Goal: Task Accomplishment & Management: Manage account settings

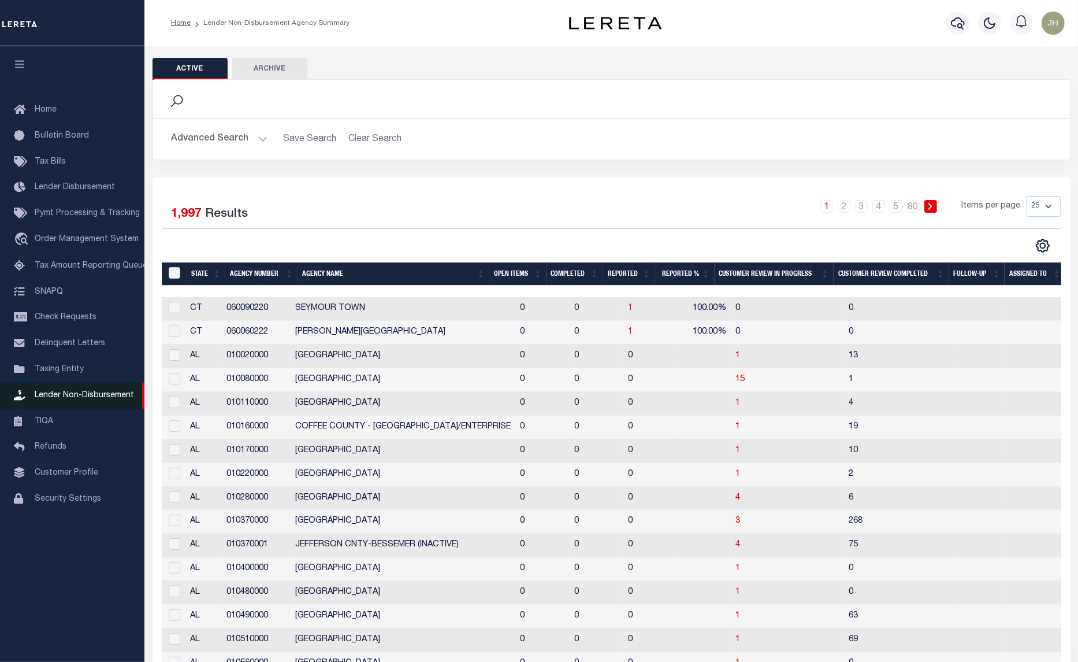
click at [122, 398] on span "Lender Non-Disbursement" at bounding box center [84, 395] width 99 height 8
click at [509, 273] on th "Open Items" at bounding box center [518, 274] width 57 height 24
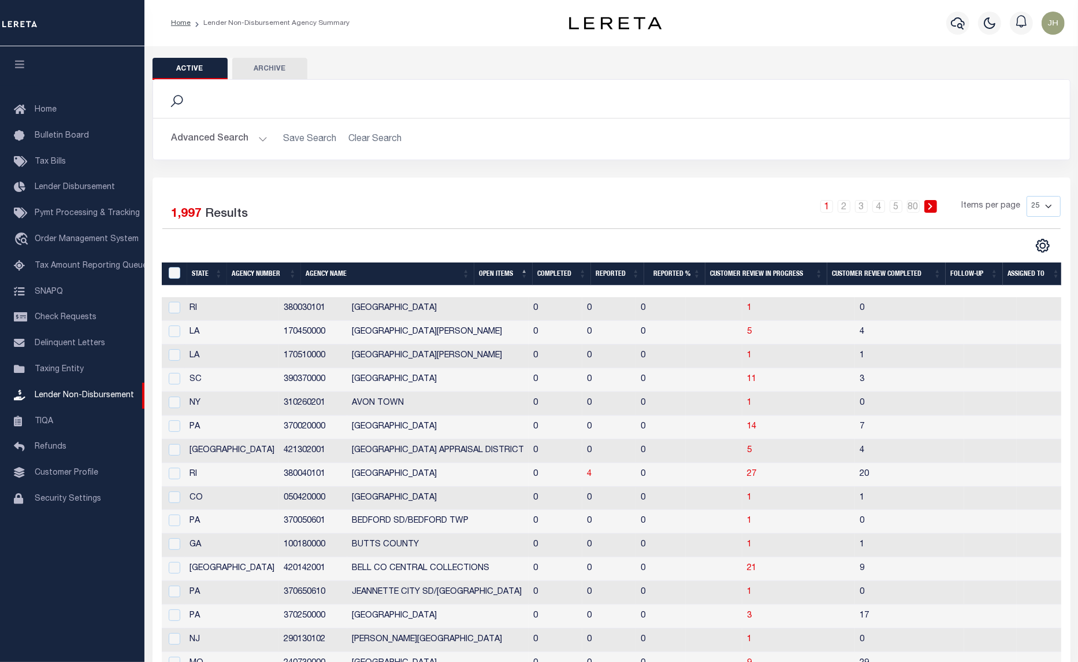
click at [495, 275] on th "Open Items" at bounding box center [503, 274] width 58 height 24
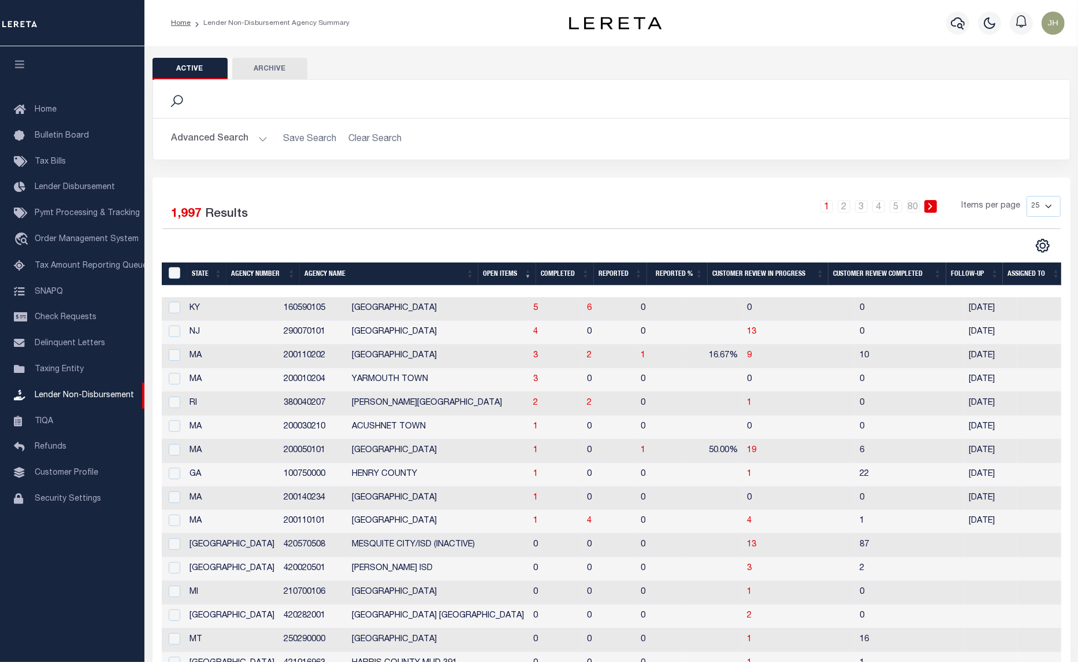
click at [495, 275] on th "Open Items" at bounding box center [508, 274] width 58 height 24
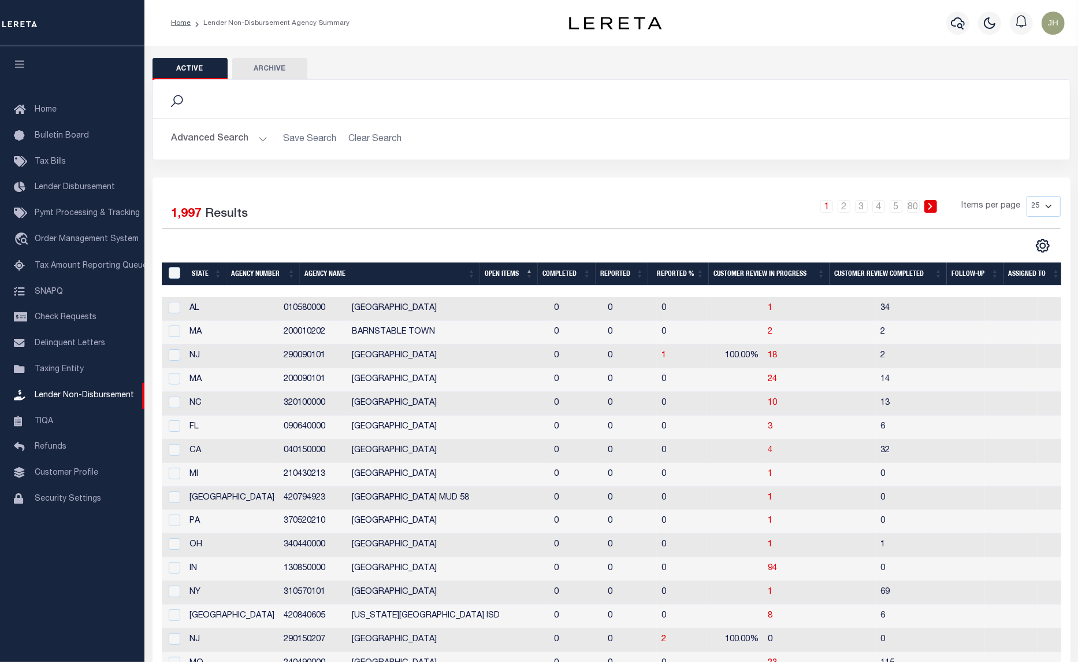
click at [495, 275] on th "Open Items" at bounding box center [509, 274] width 58 height 24
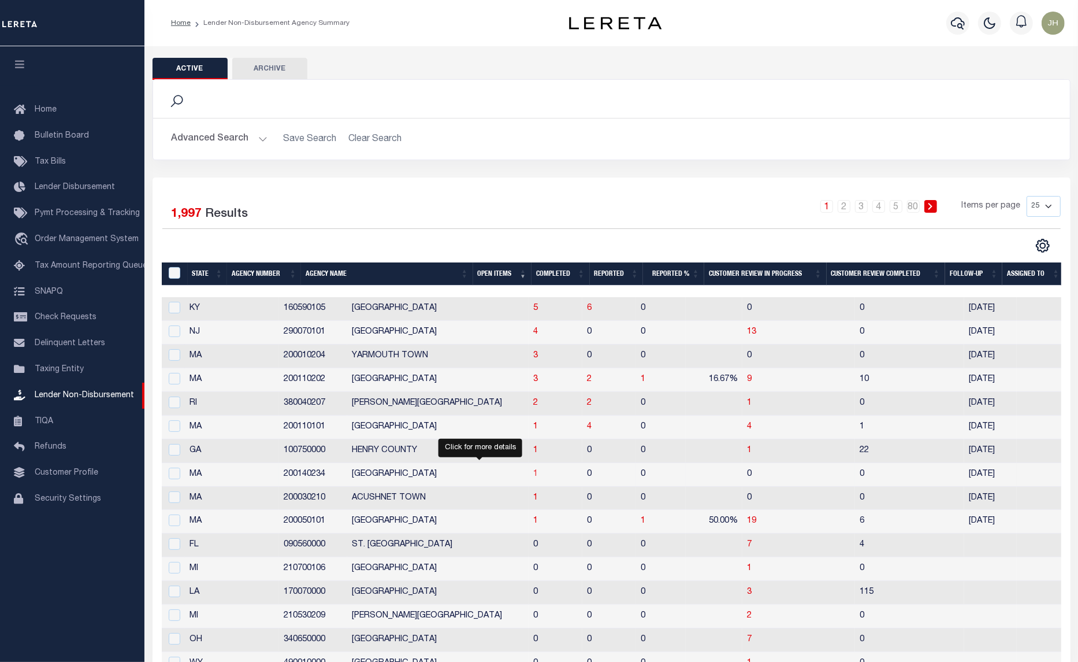
click at [533, 478] on span "1" at bounding box center [535, 474] width 5 height 8
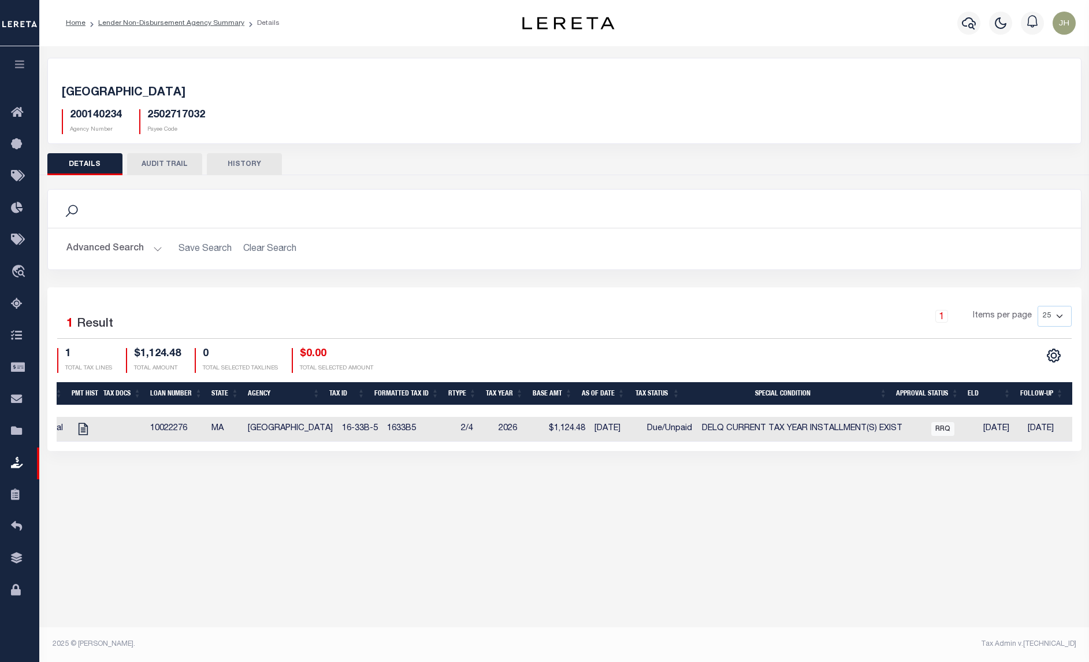
scroll to position [0, 336]
click at [144, 27] on li "Lender Non-Disbursement Agency Summary" at bounding box center [165, 23] width 159 height 10
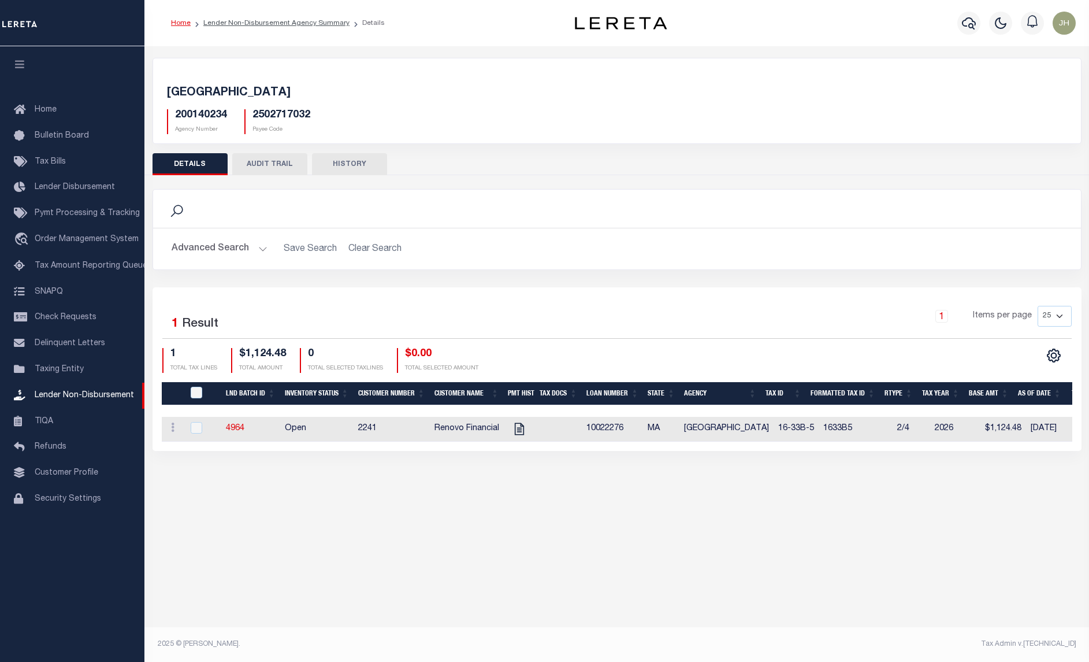
click at [179, 21] on link "Home" at bounding box center [181, 23] width 20 height 7
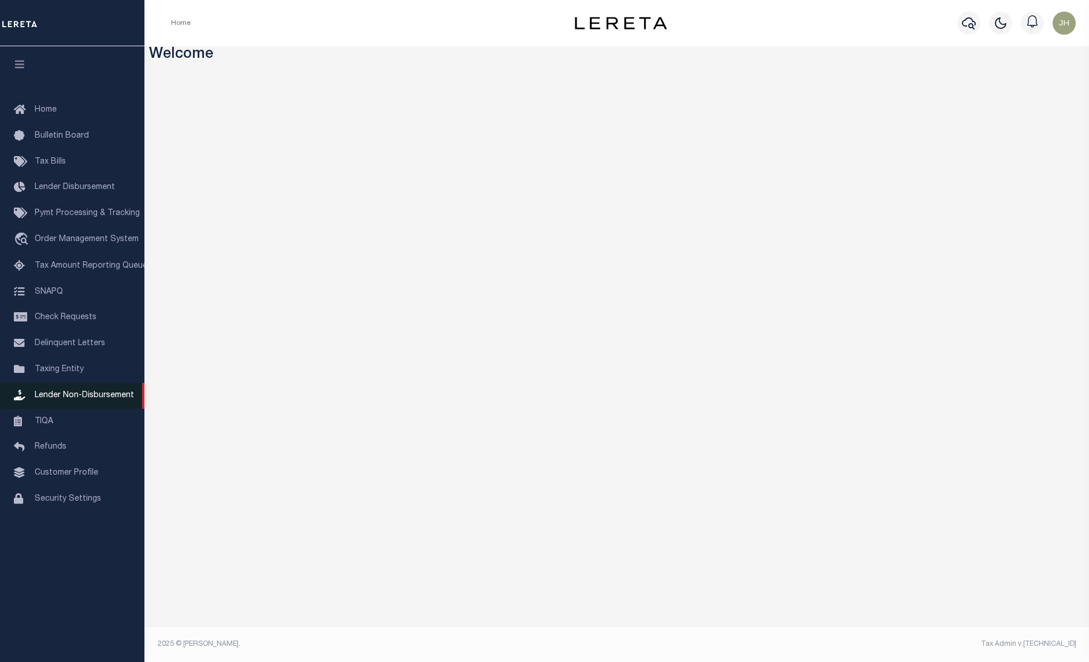
click at [112, 399] on span "Lender Non-Disbursement" at bounding box center [84, 395] width 99 height 8
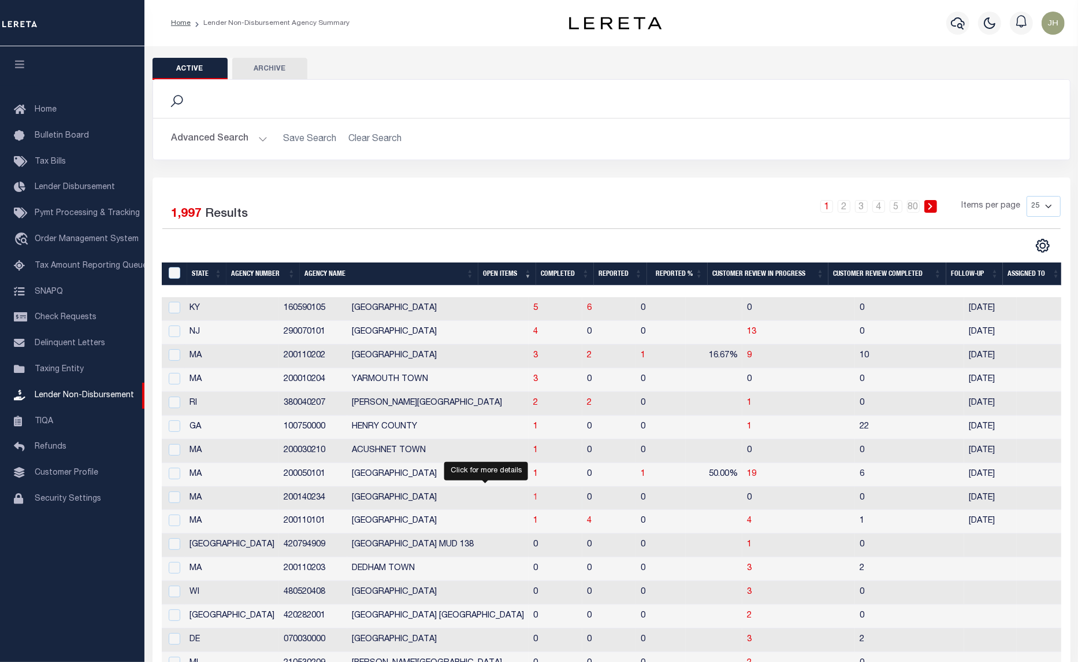
click at [533, 502] on span "1" at bounding box center [535, 498] width 5 height 8
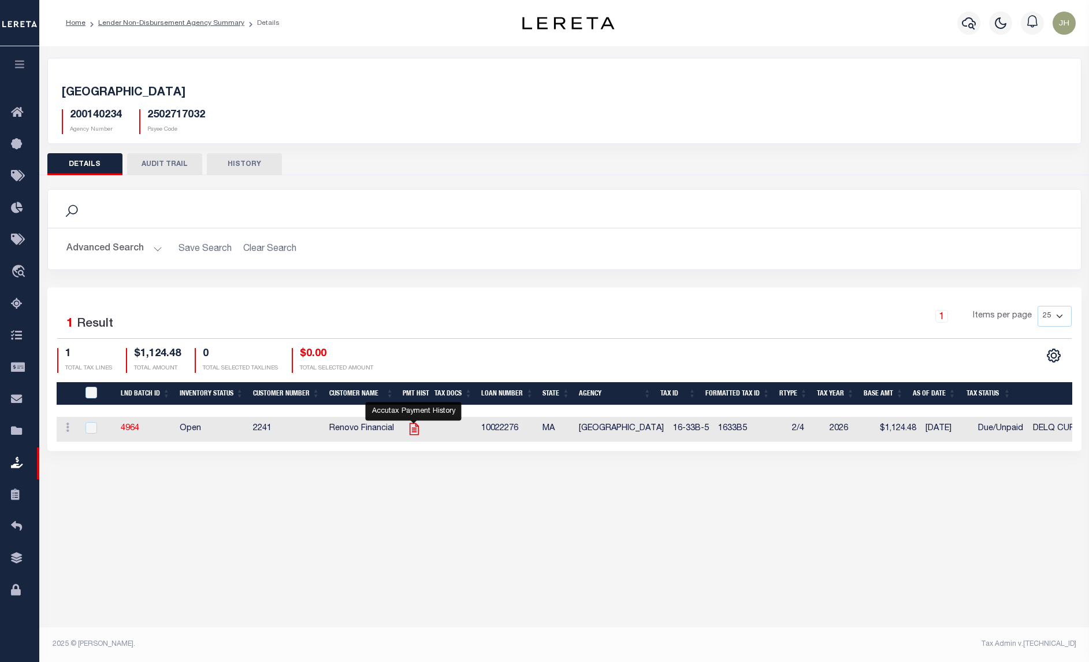
click at [411, 428] on icon "" at bounding box center [414, 428] width 15 height 15
checkbox input "true"
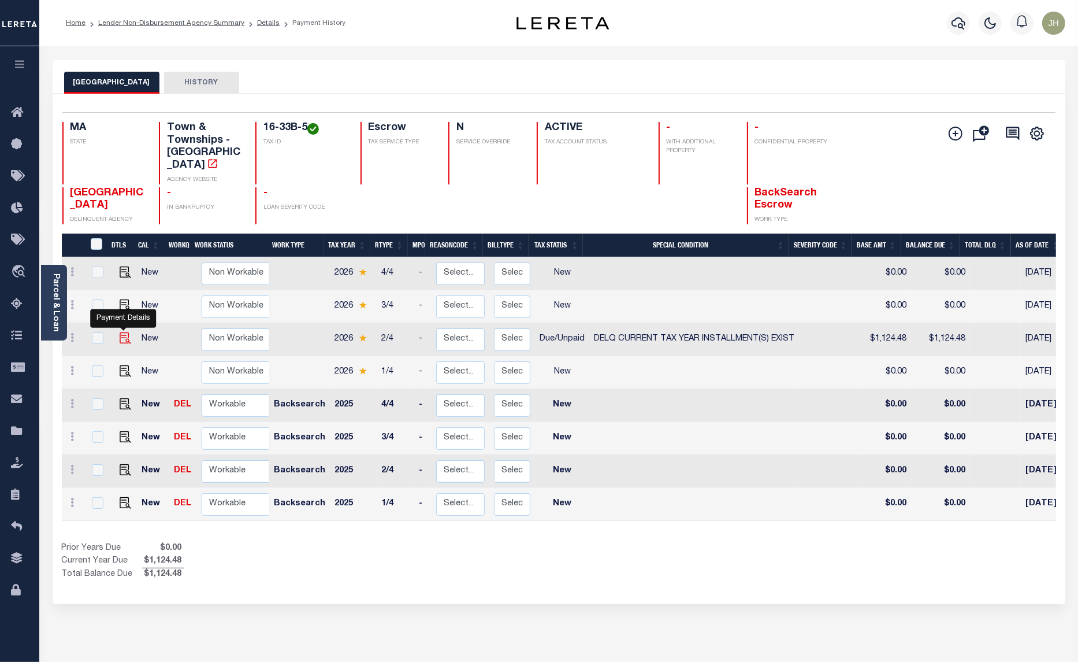
click at [123, 332] on img "" at bounding box center [126, 338] width 12 height 12
checkbox input "true"
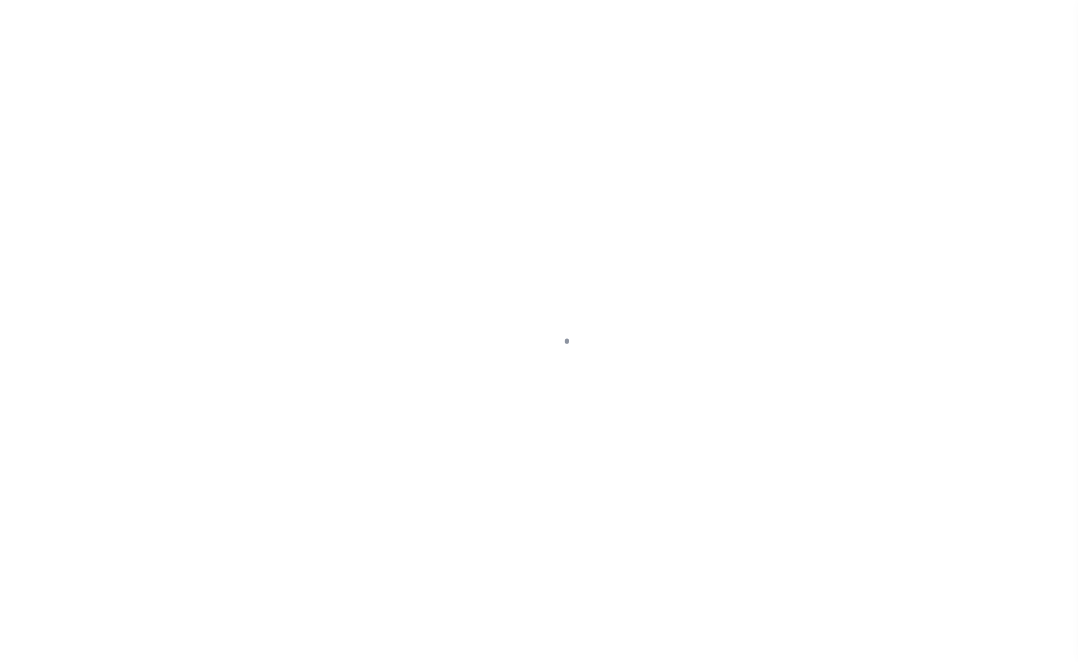
select select "DUE"
select select "17"
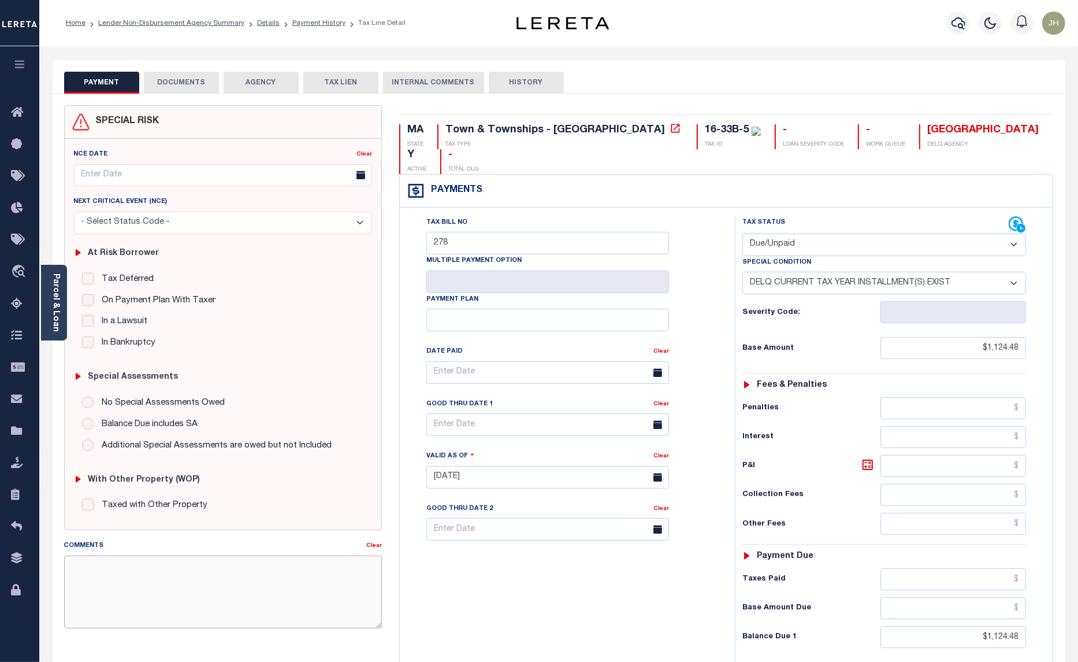
click at [140, 599] on textarea "Comments" at bounding box center [223, 591] width 318 height 73
type textarea "n"
click at [126, 567] on textarea "NO CURRENT 1ST INSTALL DELQ." at bounding box center [223, 591] width 318 height 73
click at [183, 566] on textarea "NO 1ST INSTALL DELQ." at bounding box center [223, 591] width 318 height 73
click at [84, 566] on textarea "NO 1ST INSTALL DELQ." at bounding box center [223, 591] width 318 height 73
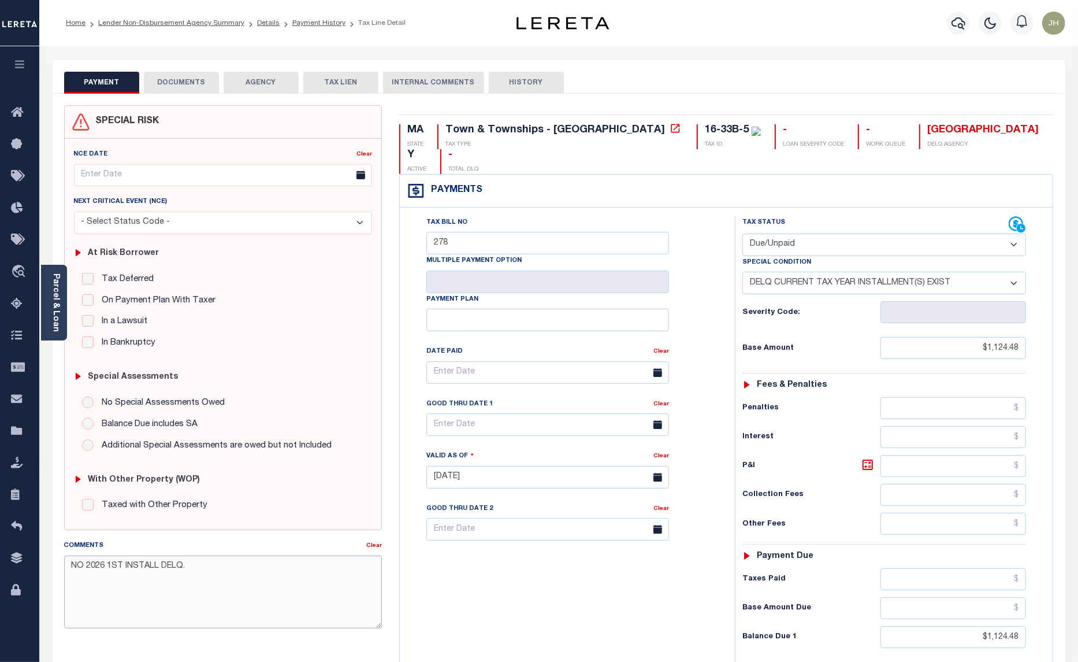
click at [276, 581] on textarea "NO 2026 1ST INSTALL DELQ." at bounding box center [223, 591] width 318 height 73
type textarea "NO 2026 1ST INSTALL DELQ."
type input "[DATE]"
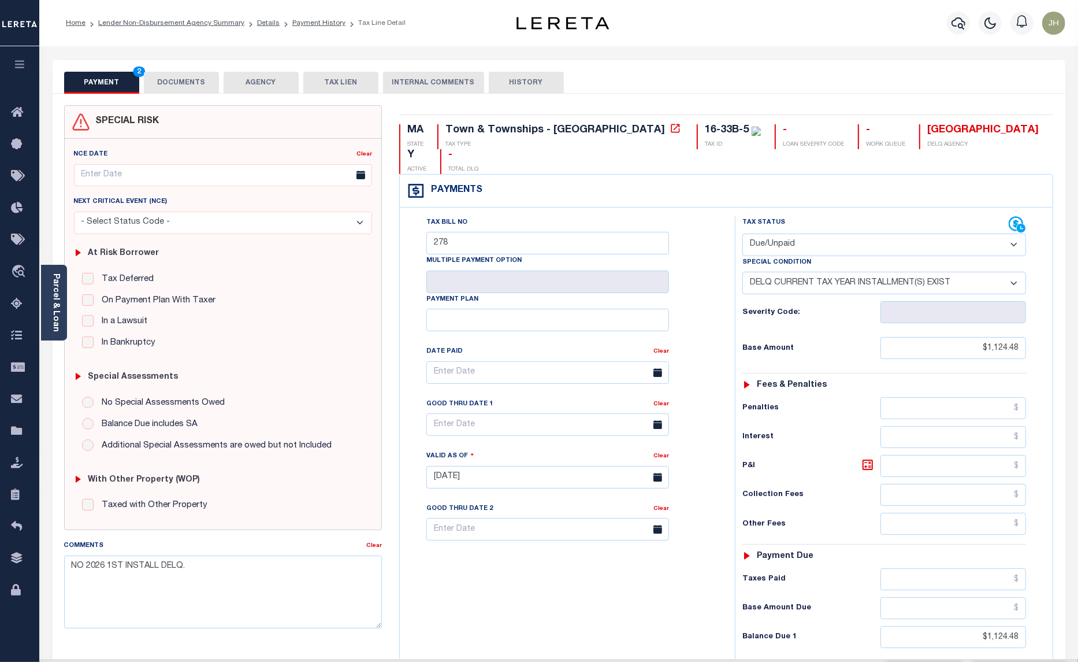
click at [1007, 272] on select "-- Select Special Condition -- 3RD PARTY TAX LIEN AGENCY TAX LIEN (A.K.A Inside…" at bounding box center [885, 283] width 284 height 23
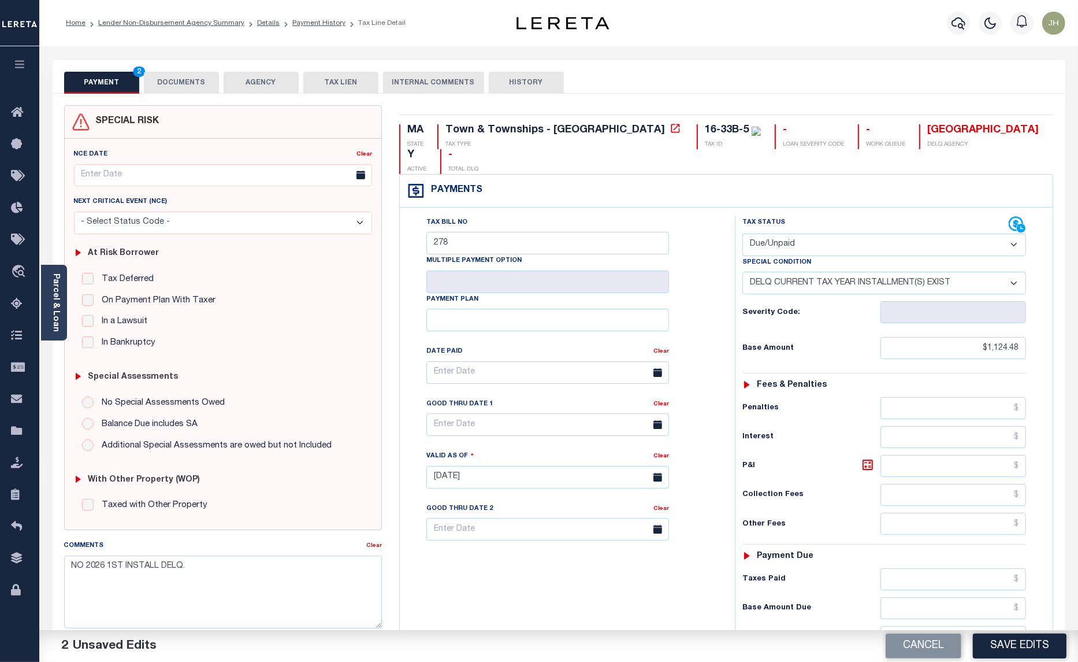
select select "0"
click at [743, 272] on select "-- Select Special Condition -- 3RD PARTY TAX LIEN AGENCY TAX LIEN (A.K.A Inside…" at bounding box center [885, 283] width 284 height 23
click at [1035, 649] on button "Save Edits" at bounding box center [1020, 645] width 94 height 25
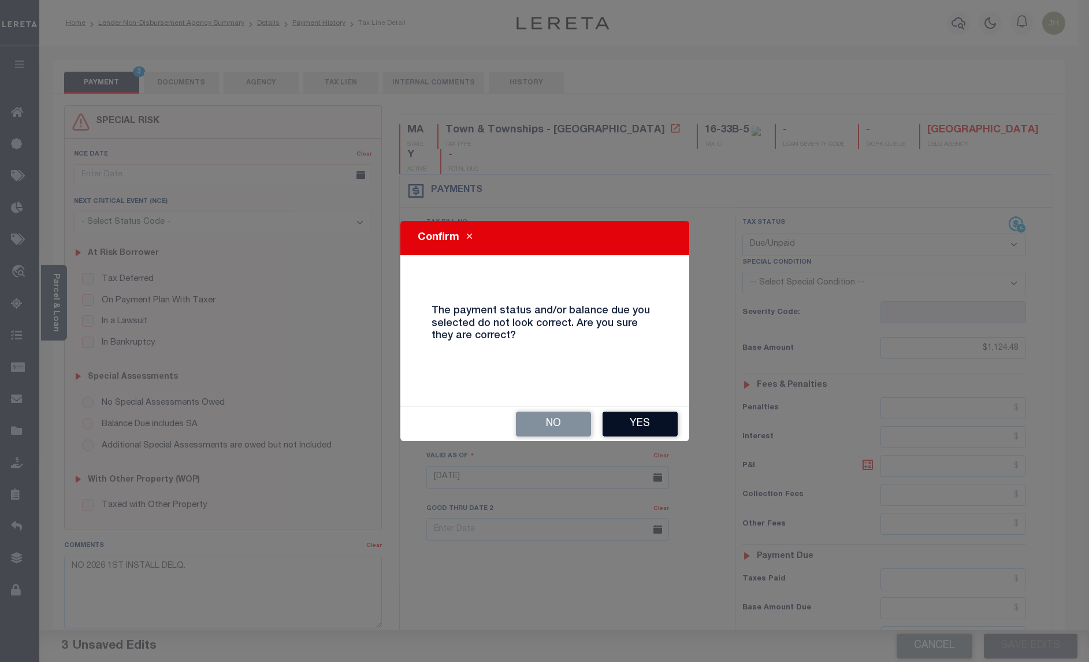
click at [642, 422] on button "Yes" at bounding box center [640, 423] width 75 height 25
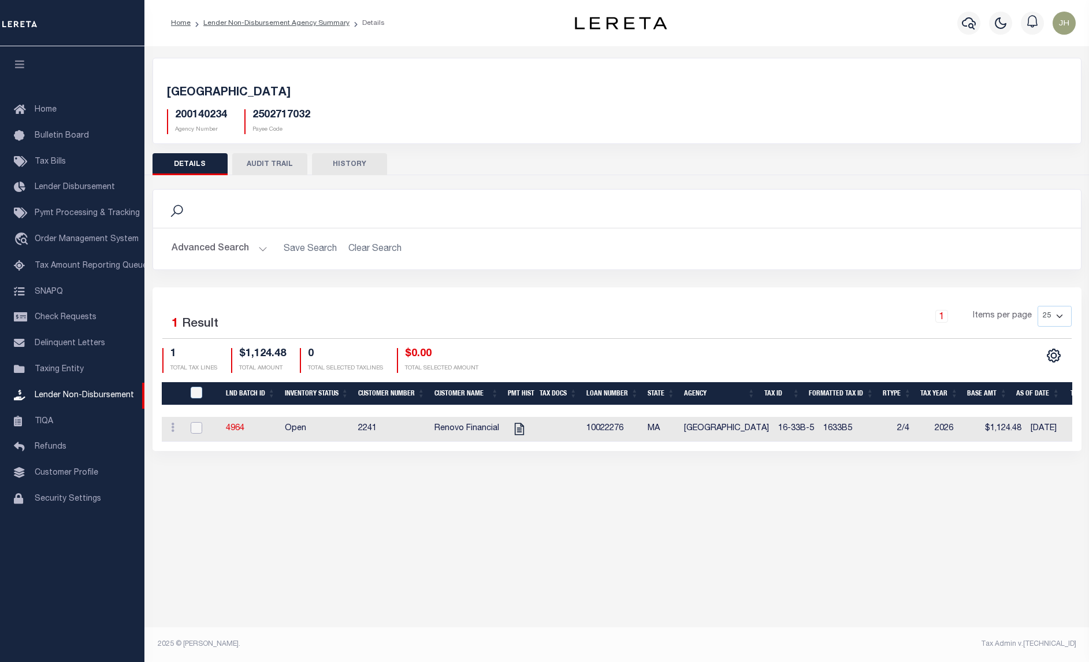
click at [195, 431] on input "checkbox" at bounding box center [197, 428] width 12 height 12
checkbox input "true"
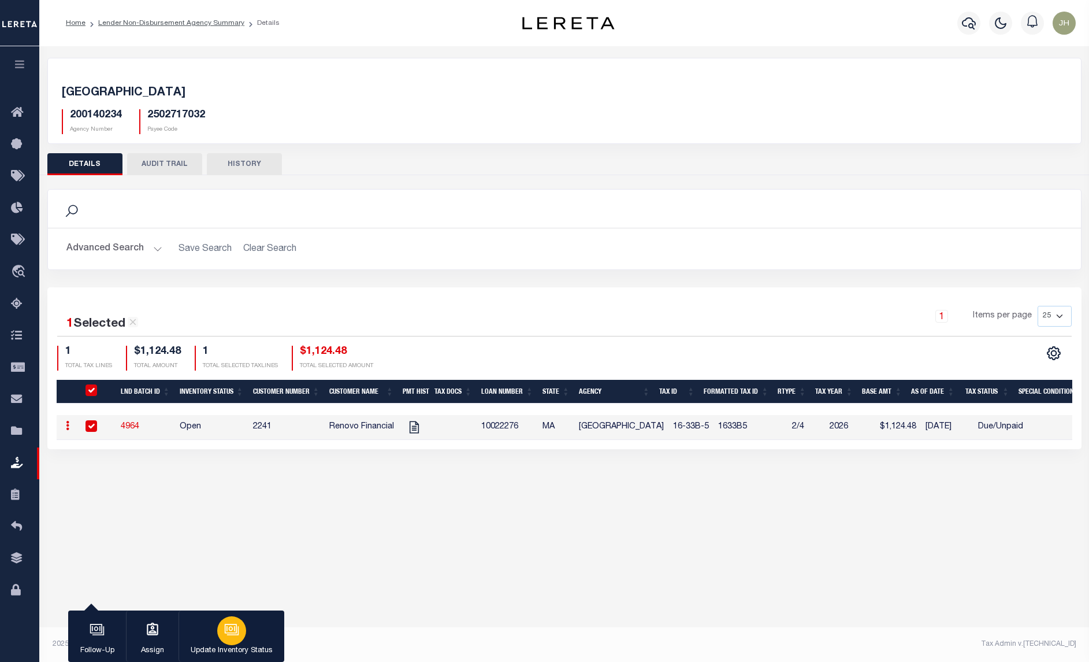
click at [223, 647] on p "Update Inventory Status" at bounding box center [232, 651] width 82 height 12
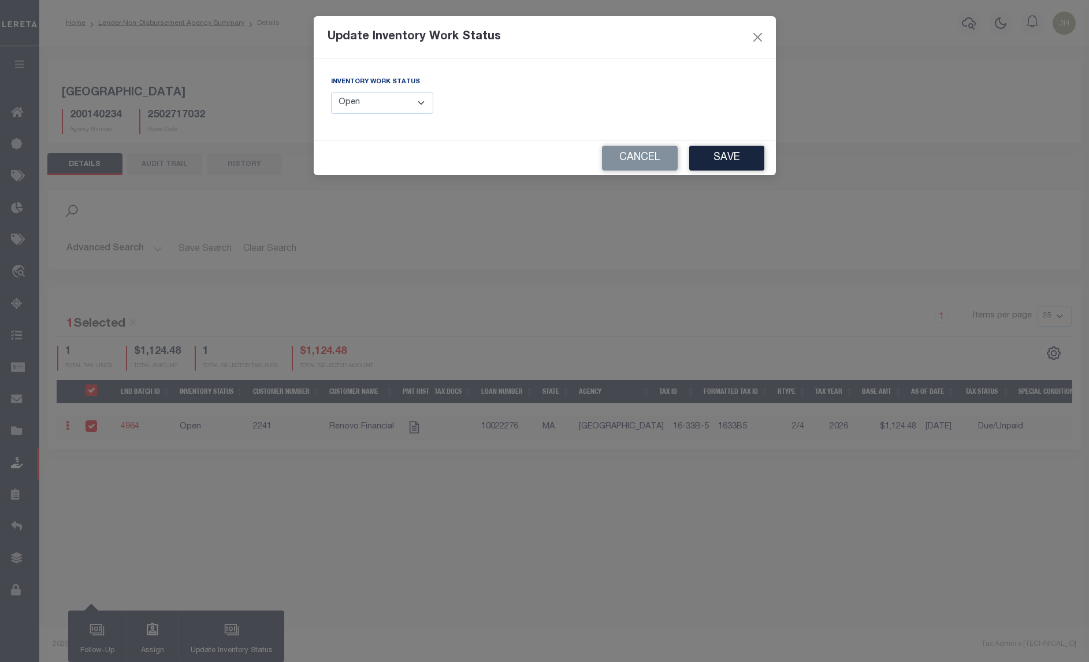
click at [425, 106] on select "--Select-- Open Completed Reported" at bounding box center [382, 103] width 103 height 23
select select "Completed"
click at [331, 92] on select "--Select-- Open Completed Reported" at bounding box center [382, 103] width 103 height 23
click at [725, 162] on button "Save" at bounding box center [726, 158] width 75 height 25
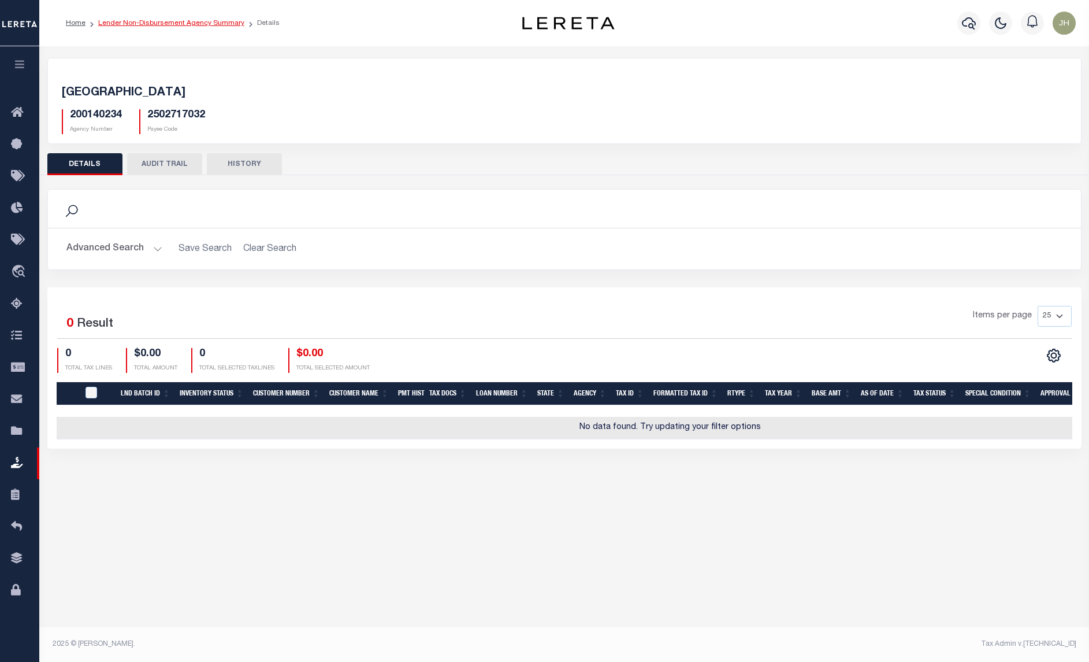
click at [153, 24] on link "Lender Non-Disbursement Agency Summary" at bounding box center [171, 23] width 146 height 7
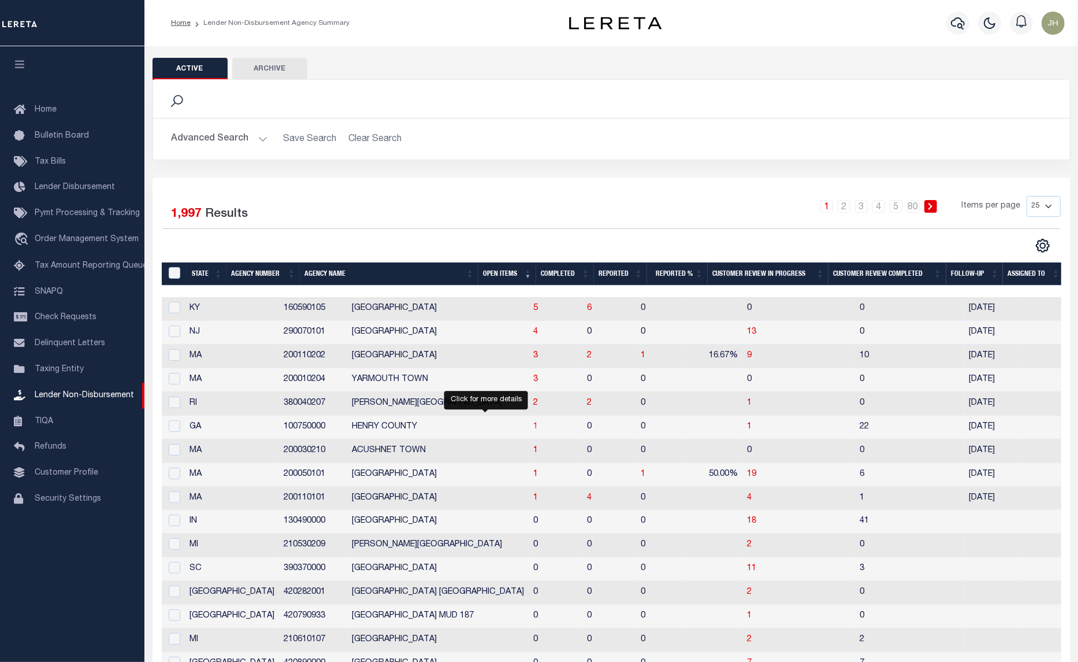
click at [533, 431] on span "1" at bounding box center [535, 426] width 5 height 8
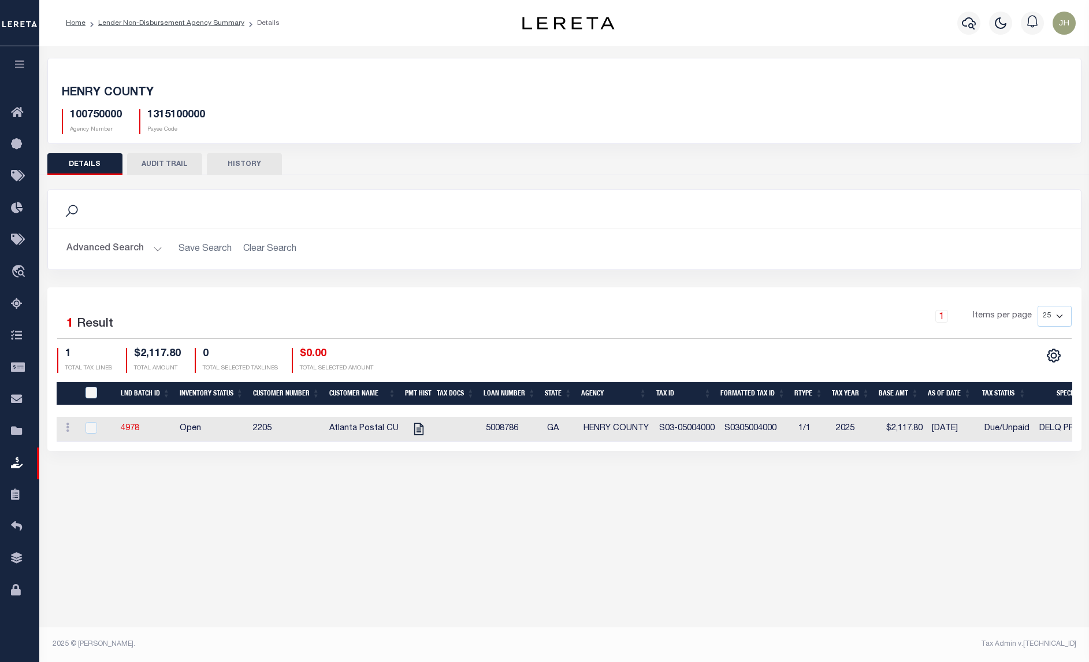
drag, startPoint x: 201, startPoint y: 452, endPoint x: 590, endPoint y: 505, distance: 393.1
click at [590, 505] on div "Active Archive Search Advanced Search Save Search Clear Search In In AK AL AR AZ" at bounding box center [564, 344] width 1050 height 596
drag, startPoint x: 801, startPoint y: 451, endPoint x: 897, endPoint y: 463, distance: 96.7
click at [897, 463] on div "HENRY COUNTY 100750000 Agency Number 1315100000 Payee Code Search Is 1" at bounding box center [564, 265] width 1050 height 439
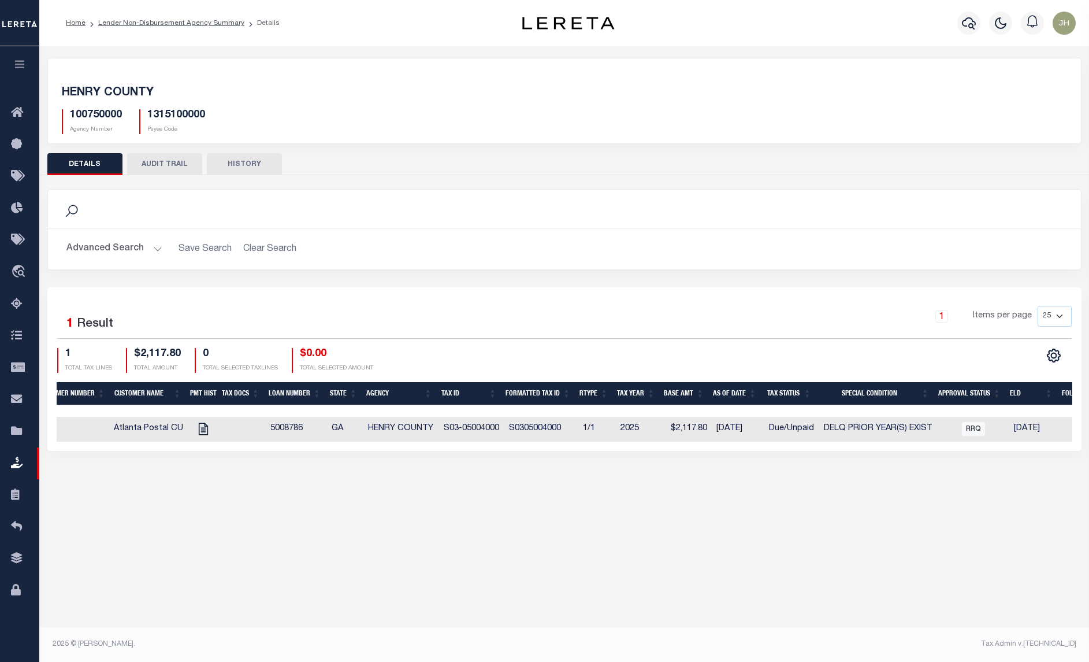
scroll to position [0, 216]
drag, startPoint x: 151, startPoint y: 605, endPoint x: 153, endPoint y: 578, distance: 27.3
click at [151, 605] on div "Active Archive Search Advanced Search Save Search Clear Search In In AK AL AR AZ" at bounding box center [564, 344] width 1050 height 596
